Goal: Complete application form

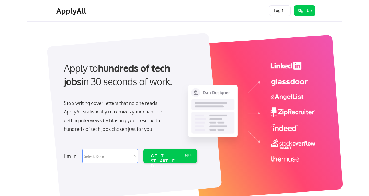
click at [118, 163] on div "I'm in Select Role Software Engineering Product Management Customer Success Sal…" at bounding box center [129, 155] width 149 height 19
click at [127, 154] on select "Select Role Software Engineering Product Management Customer Success Sales UI/U…" at bounding box center [109, 156] width 55 height 14
select select ""tech_finance_biz_ops_cos""
click at [82, 149] on select "Select Role Software Engineering Product Management Customer Success Sales UI/U…" at bounding box center [109, 156] width 55 height 14
select select ""tech_finance_biz_ops_cos""
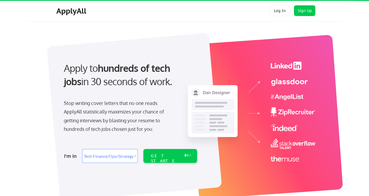
click at [100, 129] on div "Stop writing cover letters that no one reads. ApplyAll statistically maximizes …" at bounding box center [119, 116] width 110 height 35
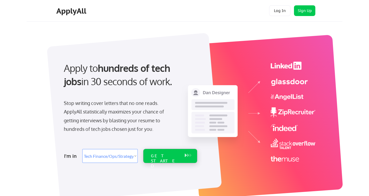
click at [165, 158] on div "GET STARTED" at bounding box center [165, 156] width 34 height 14
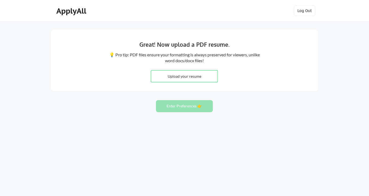
click at [191, 77] on input "file" at bounding box center [184, 75] width 66 height 11
type input "C:\fakepath\Resume_MasonEverett_090925.docx.pdf"
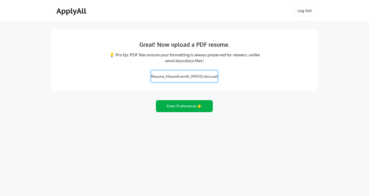
click at [192, 102] on button "Enter Preferences 👉" at bounding box center [184, 106] width 57 height 12
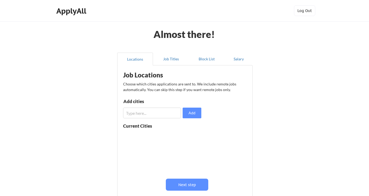
click at [140, 106] on div "Add cities Add" at bounding box center [163, 108] width 80 height 19
click at [140, 116] on input "input" at bounding box center [152, 113] width 58 height 11
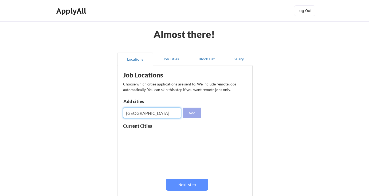
type input "Los Angeles"
click at [190, 115] on button "Add" at bounding box center [191, 113] width 19 height 11
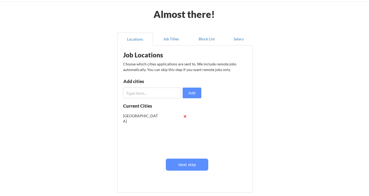
scroll to position [20, 0]
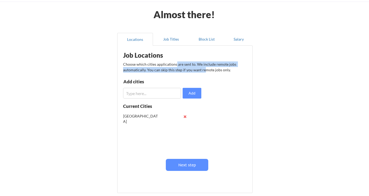
drag, startPoint x: 176, startPoint y: 61, endPoint x: 207, endPoint y: 71, distance: 32.6
click at [206, 70] on div "Choose which cities applications are sent to. We include remote jobs automatica…" at bounding box center [184, 66] width 123 height 11
click at [207, 71] on div "Choose which cities applications are sent to. We include remote jobs automatica…" at bounding box center [184, 66] width 123 height 11
drag, startPoint x: 142, startPoint y: 70, endPoint x: 174, endPoint y: 70, distance: 31.5
click at [173, 70] on div "Choose which cities applications are sent to. We include remote jobs automatica…" at bounding box center [184, 66] width 123 height 11
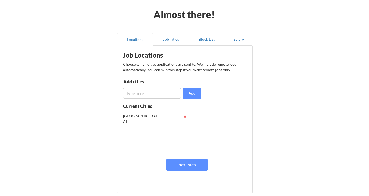
click at [174, 70] on div "Choose which cities applications are sent to. We include remote jobs automatica…" at bounding box center [184, 66] width 123 height 11
drag, startPoint x: 178, startPoint y: 69, endPoint x: 193, endPoint y: 69, distance: 15.5
click at [188, 69] on div "Choose which cities applications are sent to. We include remote jobs automatica…" at bounding box center [184, 66] width 123 height 11
click at [193, 69] on div "Choose which cities applications are sent to. We include remote jobs automatica…" at bounding box center [184, 66] width 123 height 11
click at [190, 161] on button "Next step" at bounding box center [187, 165] width 42 height 12
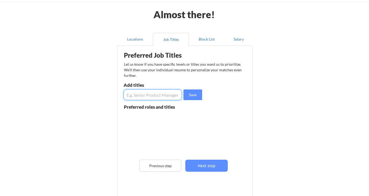
click at [155, 92] on input "input" at bounding box center [153, 94] width 58 height 11
type input "Sales Operations Manager"
click at [193, 89] on button "Save" at bounding box center [192, 94] width 19 height 11
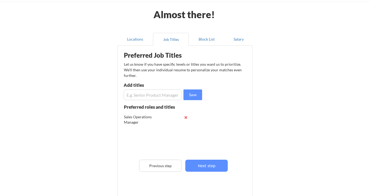
click at [166, 92] on input "input" at bounding box center [153, 94] width 58 height 11
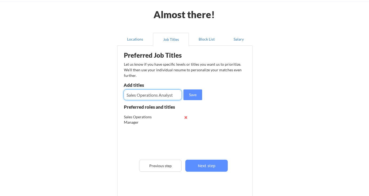
type input "Sales Operations Analyst"
click at [192, 100] on button "Save" at bounding box center [192, 94] width 19 height 11
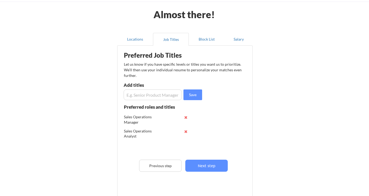
click at [153, 95] on input "input" at bounding box center [153, 94] width 58 height 11
type input "Program Manager"
click at [262, 163] on div "Almost there! Locations Job Titles Block List Salary Preferred Job Titles Let u…" at bounding box center [184, 115] width 369 height 271
click at [192, 99] on button "Save" at bounding box center [192, 94] width 19 height 11
click at [154, 102] on div "Preferred Job Titles Let us know if you have specific levels or titles you want…" at bounding box center [186, 122] width 132 height 149
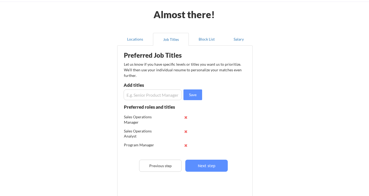
click at [162, 97] on input "input" at bounding box center [153, 94] width 58 height 11
click at [132, 134] on div "Sales Operations Analyst" at bounding box center [141, 133] width 35 height 10
drag, startPoint x: 138, startPoint y: 136, endPoint x: 125, endPoint y: 133, distance: 13.2
click at [123, 133] on div "Preferred Job Titles Let us know if you have specific levels or titles you want…" at bounding box center [186, 122] width 132 height 149
click at [235, 117] on div "Preferred Job Titles Let us know if you have specific levels or titles you want…" at bounding box center [186, 122] width 132 height 149
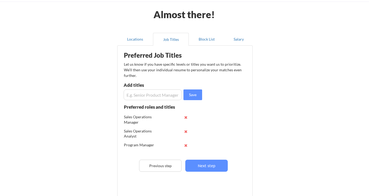
click at [137, 96] on input "input" at bounding box center [153, 94] width 58 height 11
type input "Deal Strategy"
click at [197, 94] on button "Save" at bounding box center [192, 94] width 19 height 11
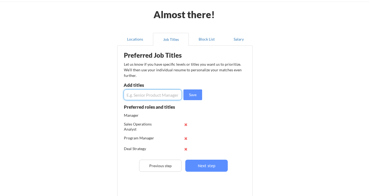
click at [149, 97] on input "input" at bounding box center [153, 94] width 58 height 11
type input "S"
click at [212, 165] on button "Next step" at bounding box center [206, 166] width 42 height 12
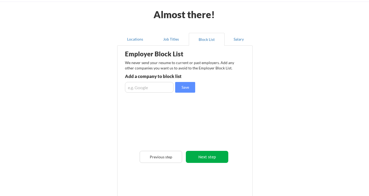
click at [207, 155] on button "Next step" at bounding box center [207, 157] width 42 height 12
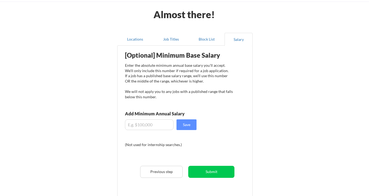
click at [144, 131] on div "[Optional] Minimum Base Salary Enter the absolute minimum annual base salary yo…" at bounding box center [186, 124] width 132 height 153
click at [150, 127] on input "input" at bounding box center [149, 124] width 49 height 11
type input "$170,000"
click at [188, 121] on button "Save" at bounding box center [186, 124] width 20 height 11
drag, startPoint x: 157, startPoint y: 136, endPoint x: 182, endPoint y: 136, distance: 24.5
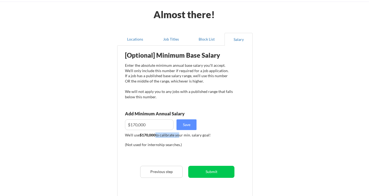
click at [181, 136] on div "We'll use $170,000 to calibrate your min. salary goal!" at bounding box center [179, 134] width 108 height 5
click at [182, 136] on div "We'll use $170,000 to calibrate your min. salary goal!" at bounding box center [179, 134] width 108 height 5
click at [216, 169] on button "Submit" at bounding box center [211, 172] width 46 height 12
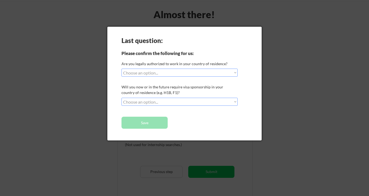
click at [165, 77] on div "Last question: Please confirm the following for us: Are you legally authorized …" at bounding box center [184, 84] width 154 height 114
click at [171, 73] on select "Choose an option... Yes, I am a US Citizen Yes, I am a Canadian Citizen Yes, I …" at bounding box center [179, 73] width 116 height 8
select select ""yes__i_am_a_us_citizen""
click at [121, 69] on select "Choose an option... Yes, I am a US Citizen Yes, I am a Canadian Citizen Yes, I …" at bounding box center [179, 73] width 116 height 8
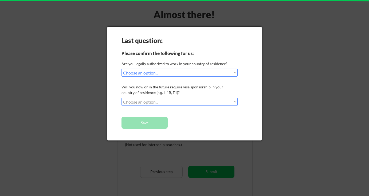
click at [150, 100] on select "Choose an option... No, I will not need sponsorship Yes, I will need sponsorship" at bounding box center [179, 102] width 116 height 8
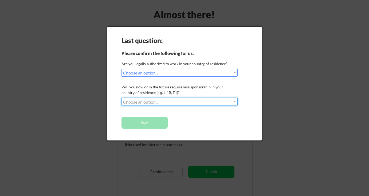
select select ""no__i_will_not_need_sponsorship""
click at [121, 98] on select "Choose an option... No, I will not need sponsorship Yes, I will need sponsorship" at bounding box center [179, 102] width 116 height 8
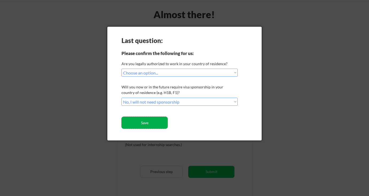
click at [153, 123] on button "Save" at bounding box center [144, 123] width 46 height 12
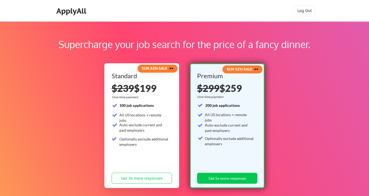
click at [85, 12] on div "ApplyAll" at bounding box center [71, 10] width 31 height 9
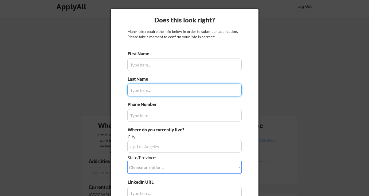
scroll to position [1, 0]
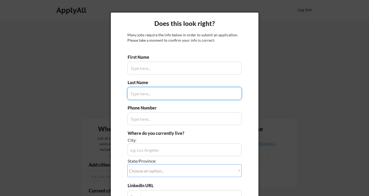
click at [152, 73] on input "input" at bounding box center [184, 68] width 114 height 13
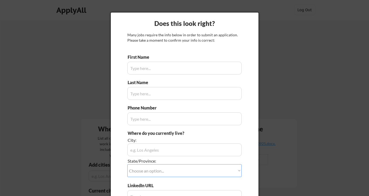
click at [273, 85] on div at bounding box center [184, 98] width 369 height 196
click at [269, 84] on div at bounding box center [184, 98] width 369 height 196
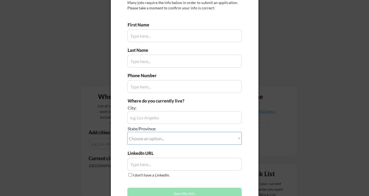
scroll to position [33, 0]
click at [157, 40] on input "input" at bounding box center [184, 35] width 114 height 13
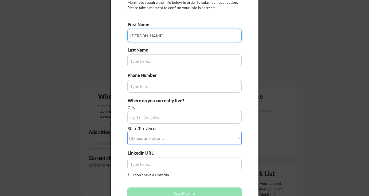
type input "Mason"
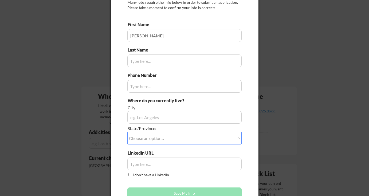
click at [145, 59] on input "input" at bounding box center [184, 60] width 114 height 13
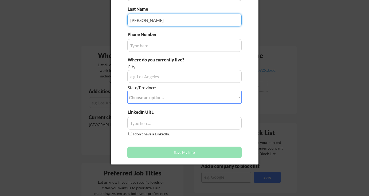
scroll to position [73, 0]
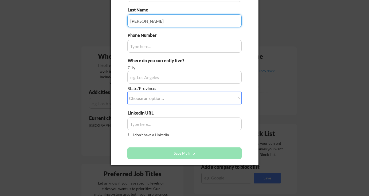
type input "Everett"
click at [186, 50] on input "input" at bounding box center [184, 46] width 114 height 13
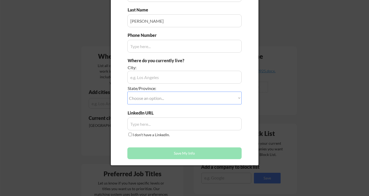
click at [128, 132] on div "I don't have a LinkedIn." at bounding box center [149, 135] width 44 height 6
click at [129, 135] on input "I don't have a LinkedIn." at bounding box center [129, 134] width 3 height 3
checkbox input "true"
click at [178, 141] on div "First Name Last Name Phone Number Where do you currently live? City: State/Prov…" at bounding box center [184, 72] width 114 height 180
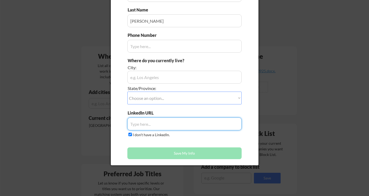
click at [144, 122] on input "input" at bounding box center [184, 123] width 114 height 13
click at [153, 77] on input "input" at bounding box center [184, 77] width 114 height 13
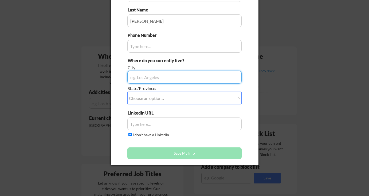
click at [178, 173] on div at bounding box center [184, 98] width 369 height 196
click at [183, 154] on button "Save My Info" at bounding box center [184, 153] width 114 height 12
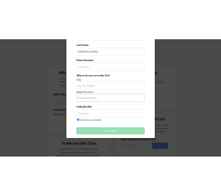
scroll to position [0, 0]
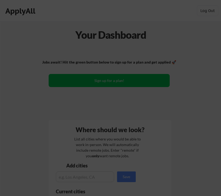
click at [191, 84] on div at bounding box center [110, 98] width 221 height 196
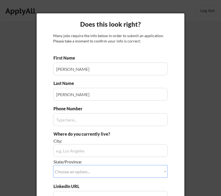
click at [125, 16] on div "Does this look right? Many jobs require the info below in order to submit an ap…" at bounding box center [111, 125] width 148 height 225
